Goal: Information Seeking & Learning: Learn about a topic

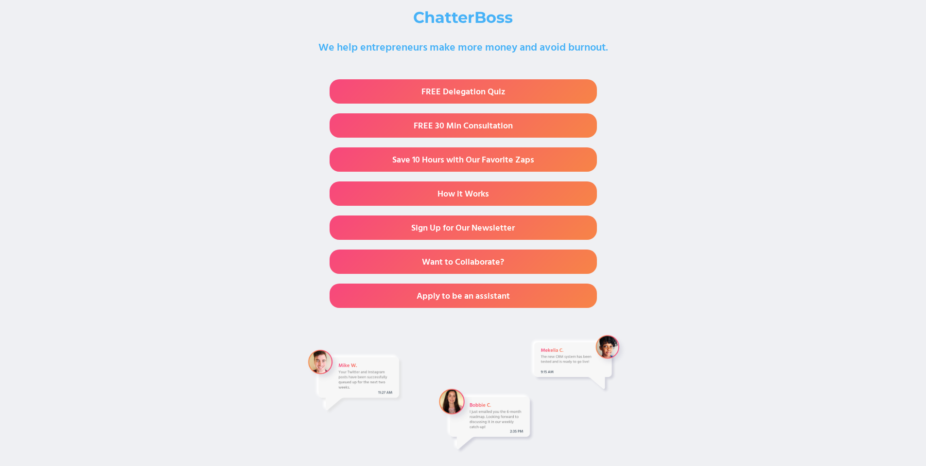
scroll to position [83, 0]
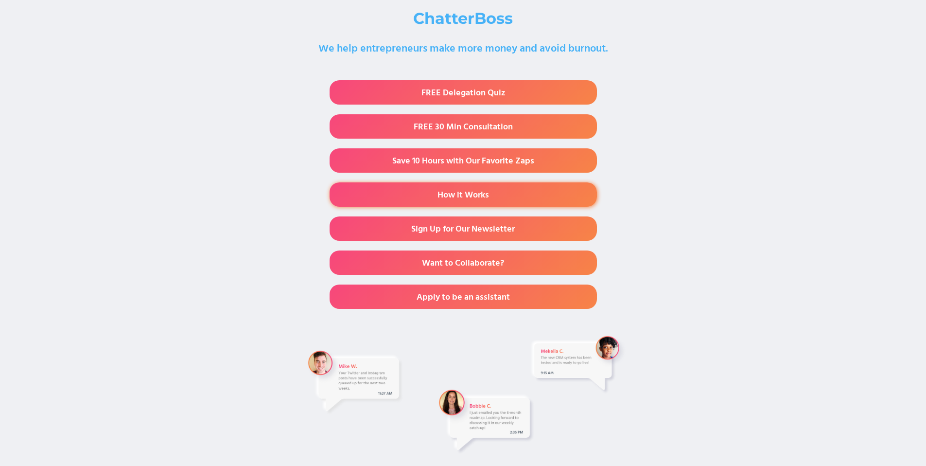
click at [457, 193] on link "How it Works" at bounding box center [462, 194] width 267 height 24
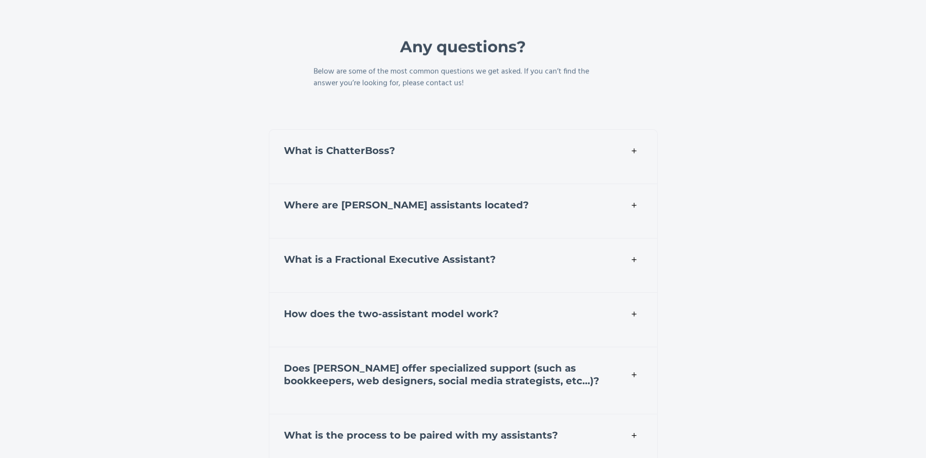
scroll to position [3303, 0]
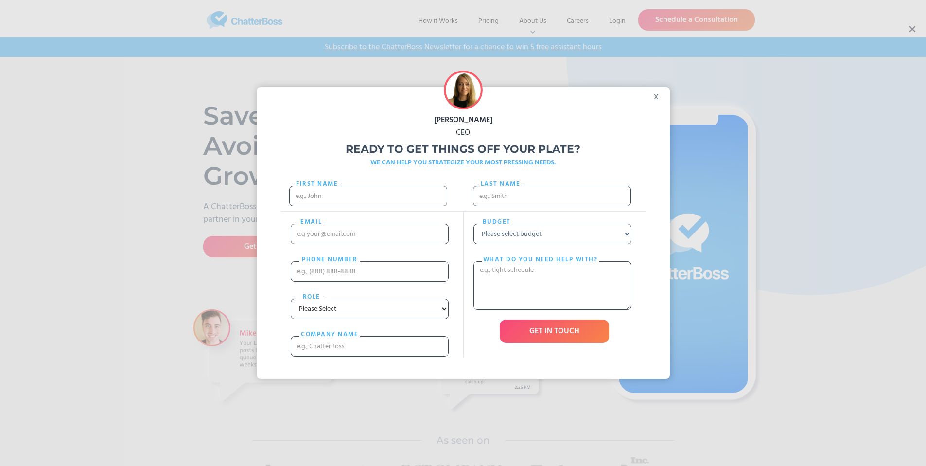
click at [659, 98] on div "x" at bounding box center [659, 94] width 22 height 15
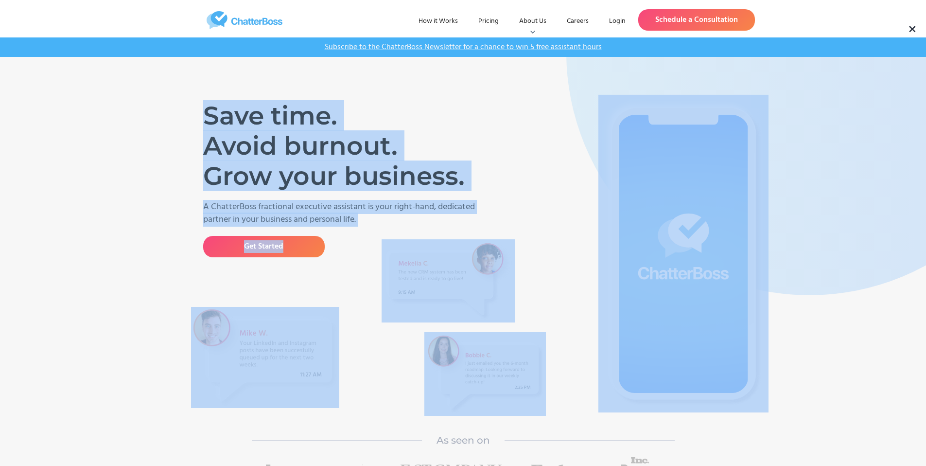
drag, startPoint x: 490, startPoint y: 186, endPoint x: 198, endPoint y: 133, distance: 296.3
click at [207, 129] on div "Save time. Avoid burnout. Grow your business. A ChatterBoss fractional executiv…" at bounding box center [463, 268] width 535 height 317
click at [185, 138] on div "Save time. Avoid burnout. Grow your business. A ChatterBoss fractional executiv…" at bounding box center [463, 431] width 926 height 748
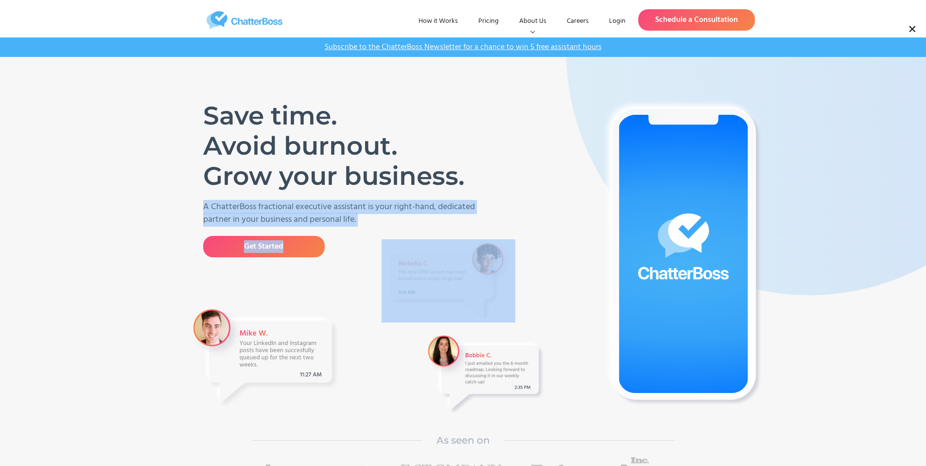
drag, startPoint x: 413, startPoint y: 175, endPoint x: 199, endPoint y: 125, distance: 220.0
click at [199, 125] on div "Save time. Avoid burnout. Grow your business. A ChatterBoss fractional executiv…" at bounding box center [329, 258] width 267 height 315
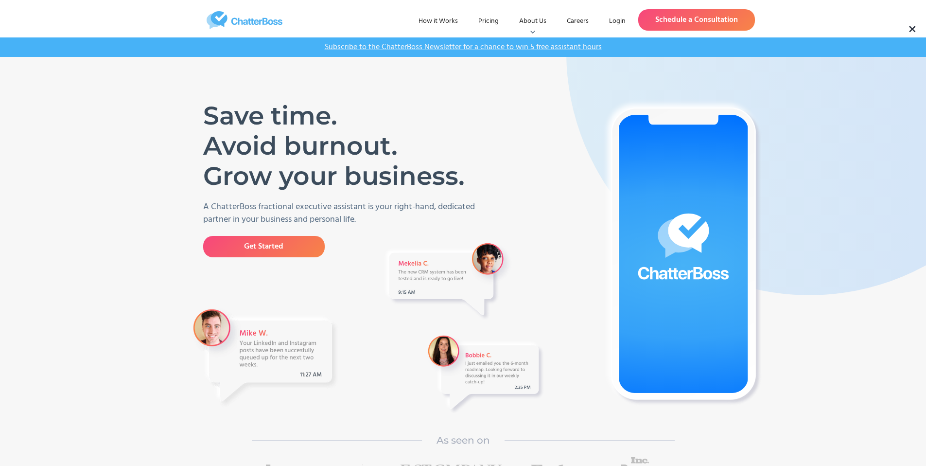
click at [237, 137] on h1 "Save time. Avoid burnout. Grow your business." at bounding box center [338, 146] width 270 height 90
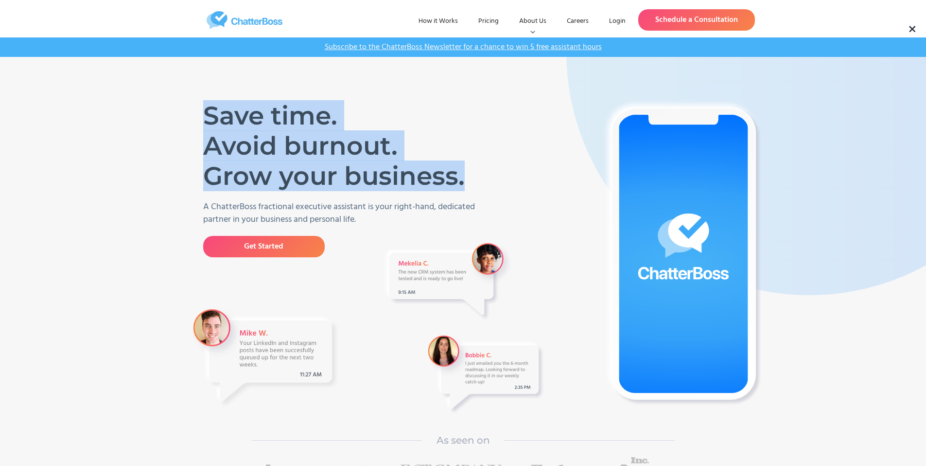
drag, startPoint x: 472, startPoint y: 176, endPoint x: 205, endPoint y: 123, distance: 272.0
click at [205, 123] on h1 "Save time. Avoid burnout. Grow your business." at bounding box center [338, 146] width 270 height 90
